Goal: Information Seeking & Learning: Check status

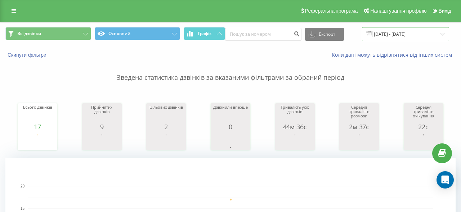
click at [392, 29] on input "[DATE] - [DATE]" at bounding box center [405, 34] width 87 height 14
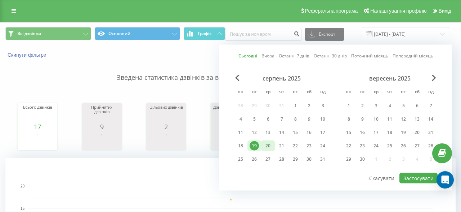
click at [269, 147] on div "20" at bounding box center [267, 145] width 9 height 9
click at [408, 179] on button "Застосувати" at bounding box center [419, 178] width 38 height 10
type input "[DATE] - [DATE]"
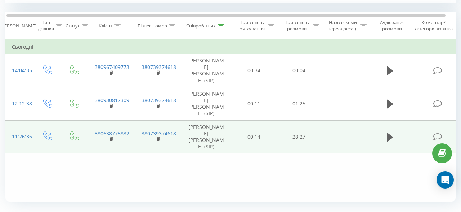
scroll to position [298, 0]
drag, startPoint x: 310, startPoint y: 141, endPoint x: 288, endPoint y: 141, distance: 21.3
click at [288, 141] on td "28:27" at bounding box center [299, 137] width 45 height 33
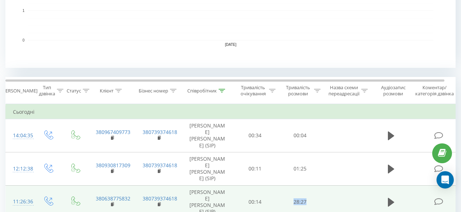
scroll to position [230, 0]
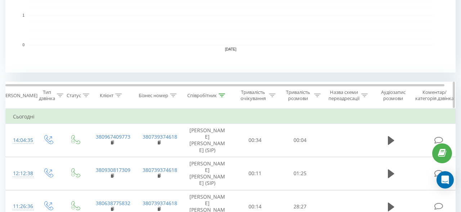
click at [219, 97] on div at bounding box center [222, 95] width 6 height 6
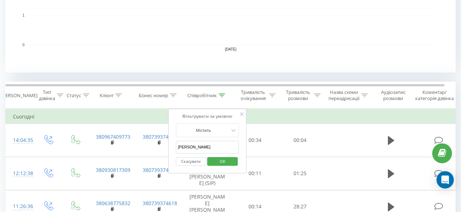
click at [200, 161] on button "Скасувати" at bounding box center [191, 161] width 31 height 9
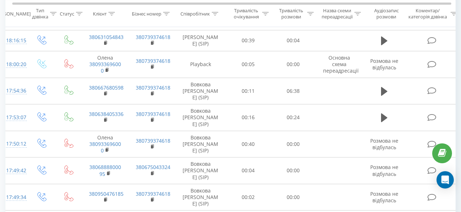
scroll to position [288, 0]
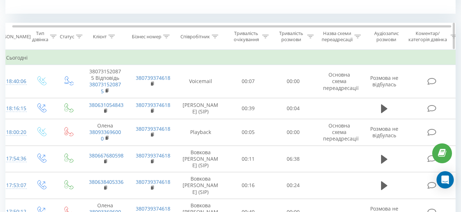
click at [215, 37] on icon at bounding box center [215, 37] width 6 height 4
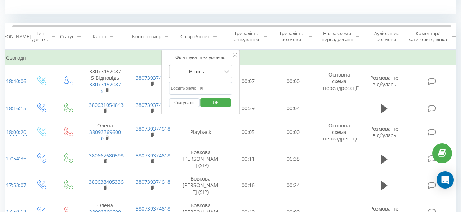
click at [205, 65] on div "Містить" at bounding box center [200, 72] width 63 height 14
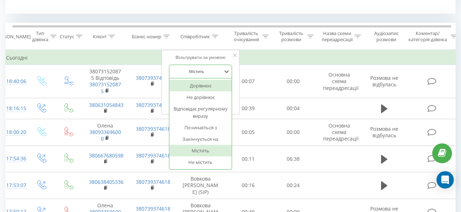
click at [168, 64] on div "Фільтрувати за умовою Дорівнює, 1 of 7. 7 results available. Use Up and Down to…" at bounding box center [200, 82] width 79 height 65
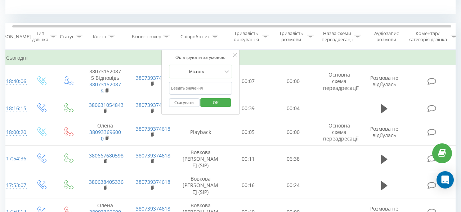
click at [190, 87] on input "[PERSON_NAME]" at bounding box center [200, 88] width 63 height 13
type input "[PERSON_NAME]"
click at [229, 107] on div "Скасувати OK" at bounding box center [200, 102] width 63 height 16
click at [228, 104] on button "OK" at bounding box center [216, 102] width 31 height 9
